Goal: Information Seeking & Learning: Check status

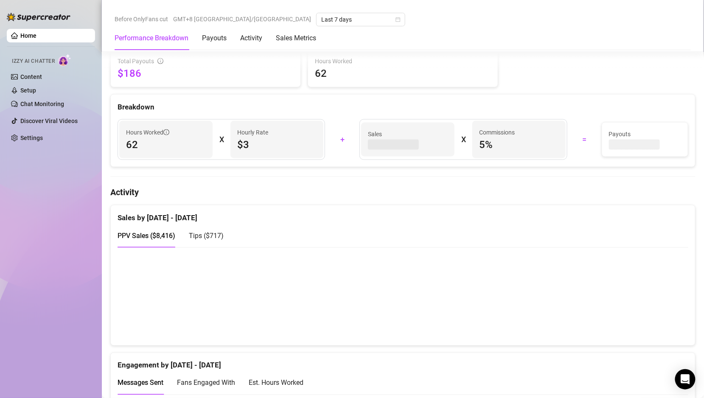
scroll to position [335, 0]
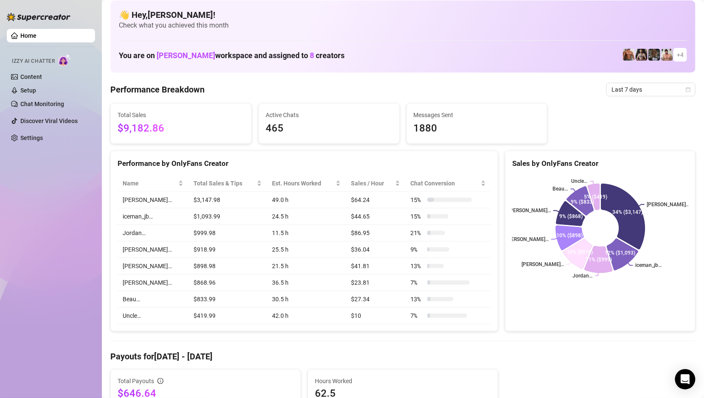
scroll to position [6, 0]
click at [197, 310] on td "$419.99" at bounding box center [228, 315] width 79 height 17
click at [202, 298] on td "$833.99" at bounding box center [228, 299] width 79 height 17
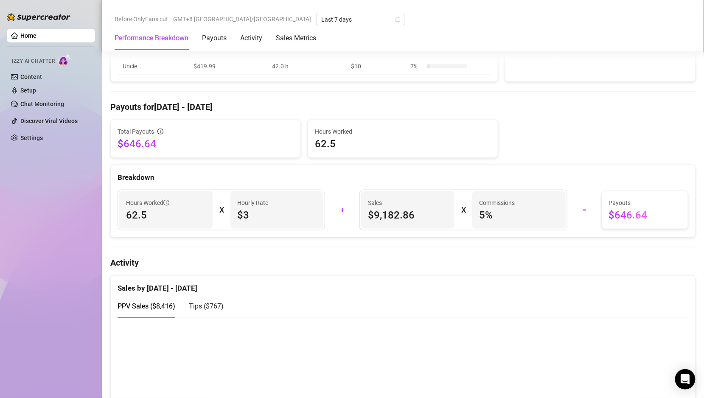
scroll to position [285, 0]
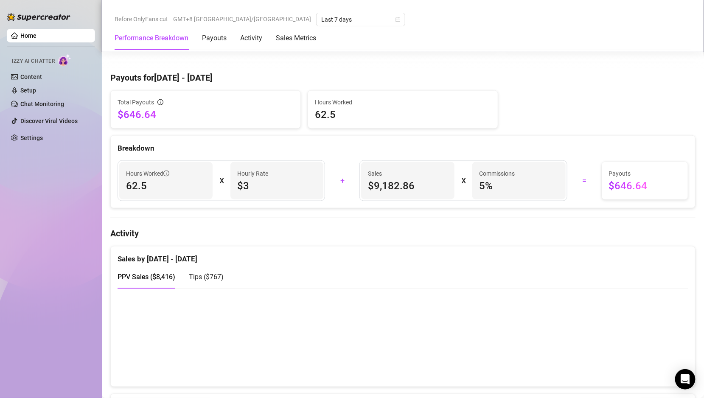
click at [203, 274] on span "Tips ( $767 )" at bounding box center [206, 277] width 35 height 8
click at [163, 276] on span "PPV Sales ( $8,416 )" at bounding box center [147, 277] width 58 height 8
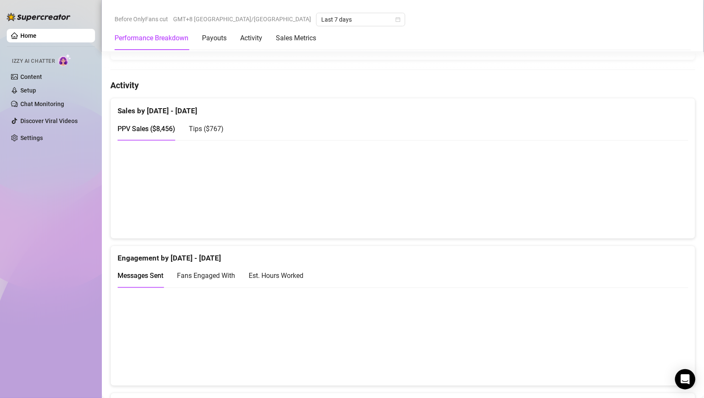
scroll to position [440, 0]
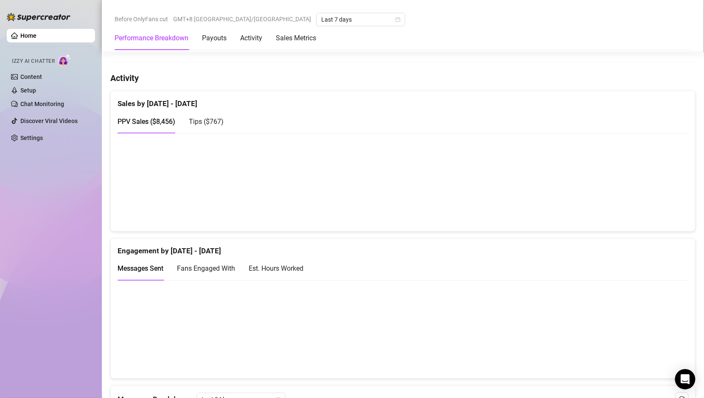
click at [200, 122] on span "Tips ( $767 )" at bounding box center [206, 122] width 35 height 8
